Goal: Find contact information: Find contact information

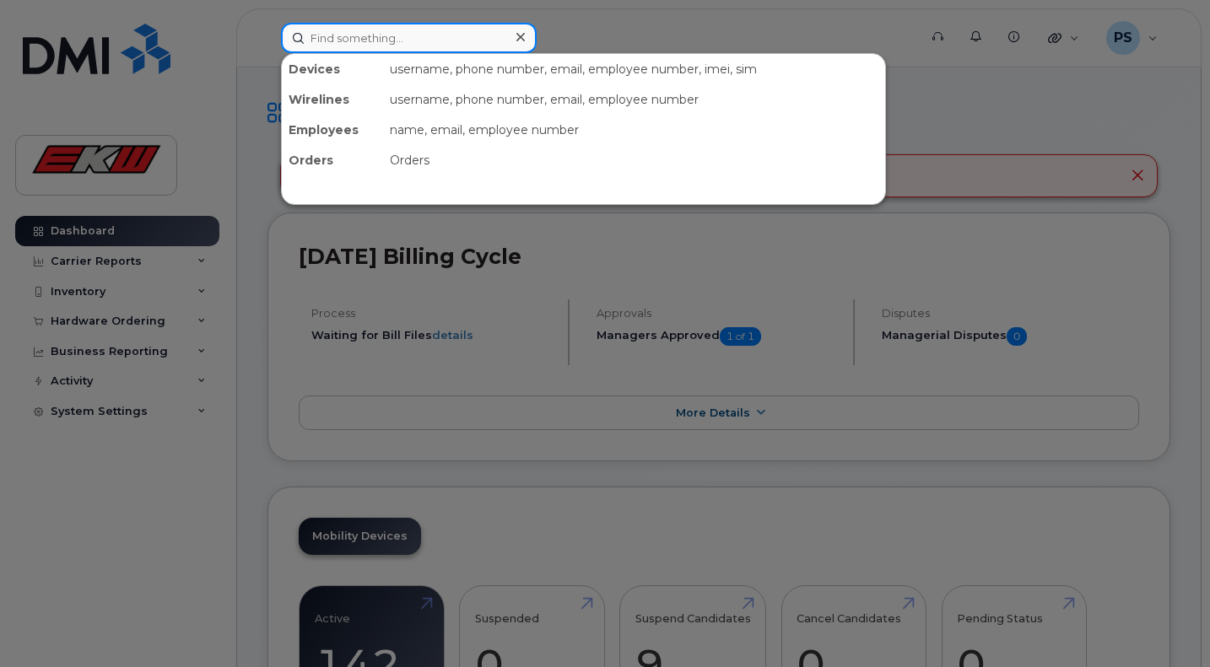
click at [363, 41] on input at bounding box center [409, 38] width 256 height 30
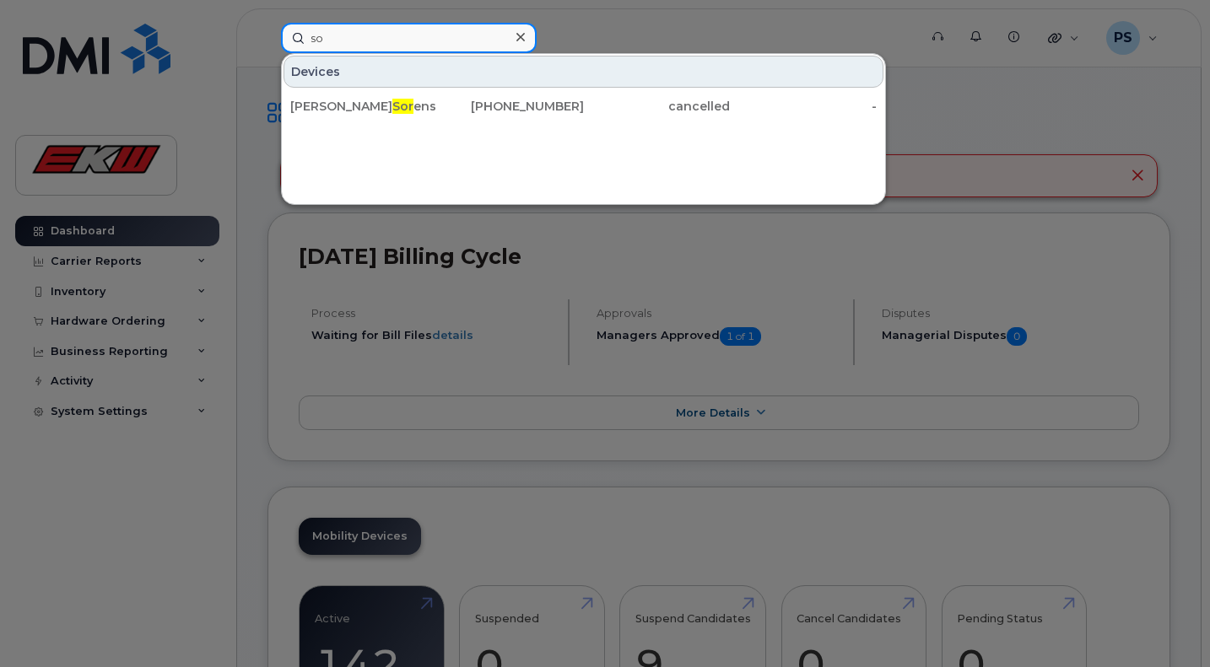
type input "s"
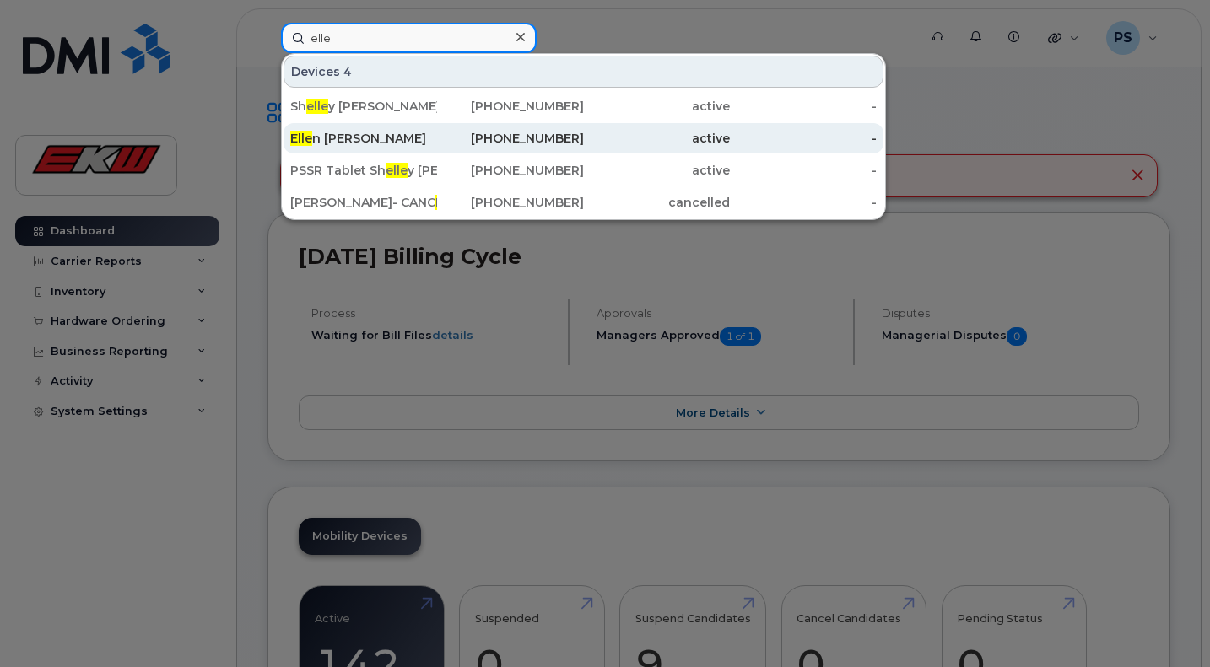
type input "elle"
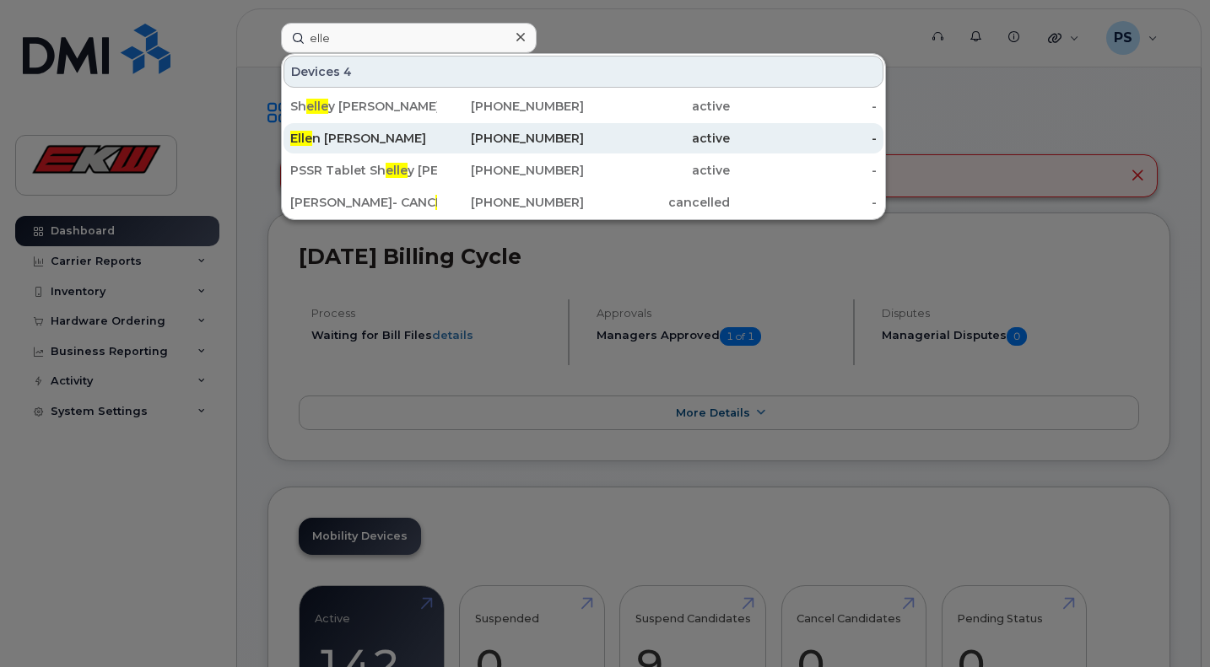
click at [332, 135] on div "[PERSON_NAME]" at bounding box center [363, 138] width 147 height 17
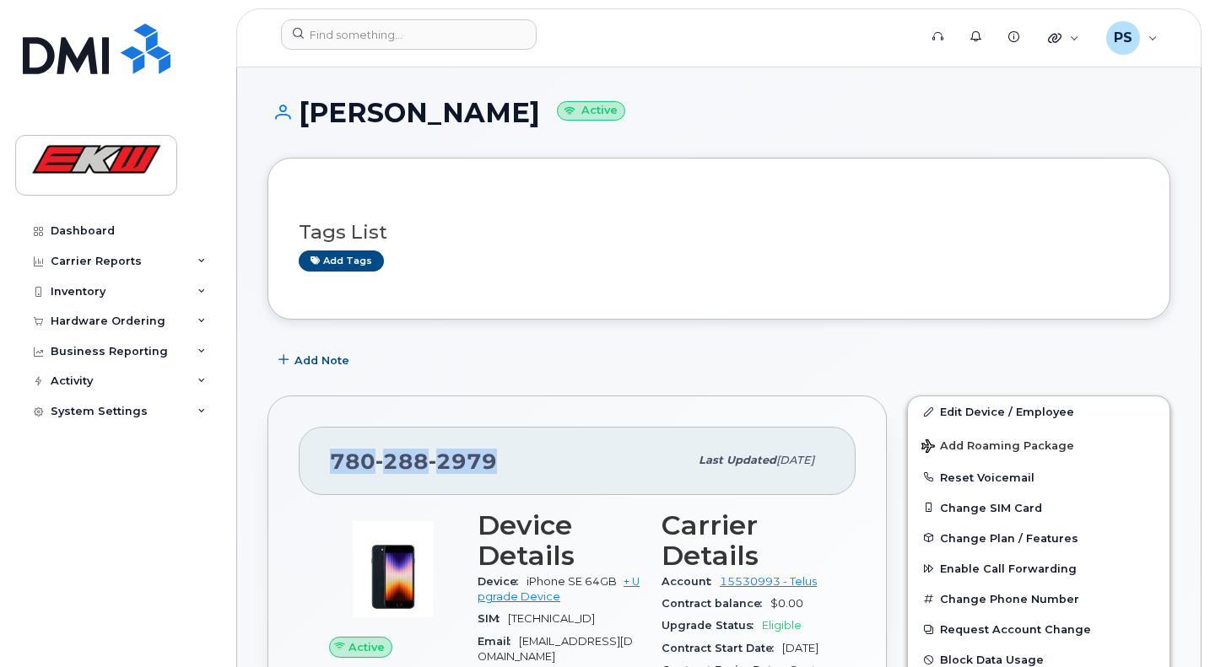
drag, startPoint x: 335, startPoint y: 454, endPoint x: 497, endPoint y: 458, distance: 162.1
click at [497, 458] on div "[PHONE_NUMBER]" at bounding box center [509, 460] width 359 height 35
copy span "[PHONE_NUMBER]"
